Goal: Transaction & Acquisition: Book appointment/travel/reservation

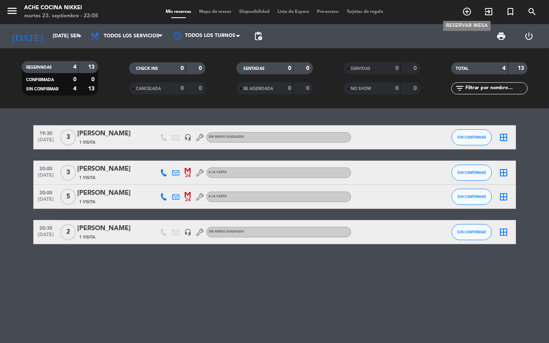
click at [465, 10] on icon "add_circle_outline" at bounding box center [467, 12] width 10 height 10
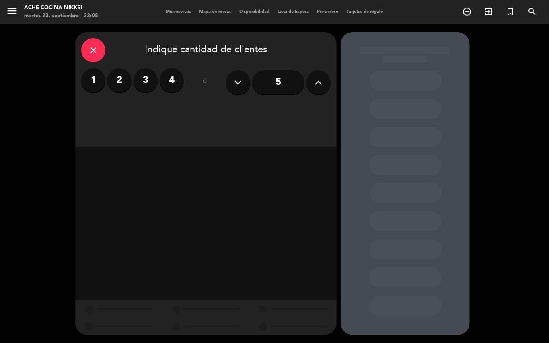
drag, startPoint x: 140, startPoint y: 76, endPoint x: 170, endPoint y: 90, distance: 32.9
click at [141, 76] on label "3" at bounding box center [145, 80] width 24 height 24
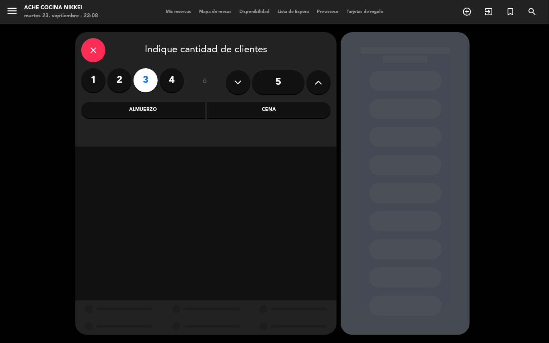
click at [158, 109] on div "Almuerzo" at bounding box center [143, 110] width 124 height 16
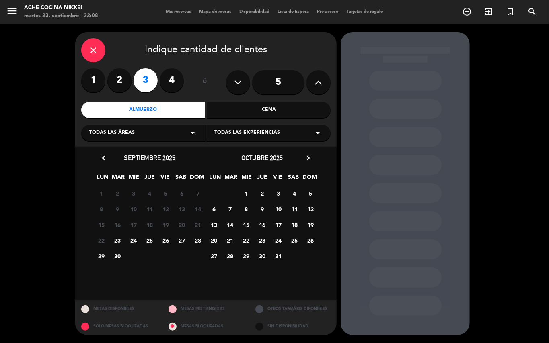
click at [168, 240] on span "26" at bounding box center [165, 240] width 13 height 13
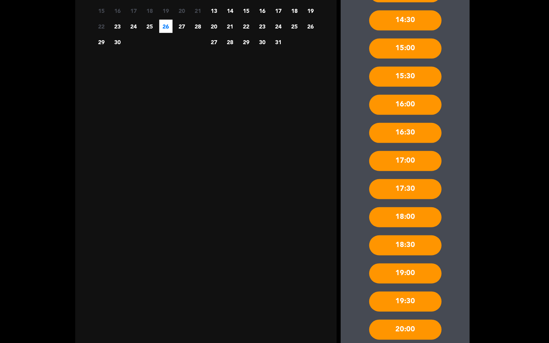
scroll to position [402, 0]
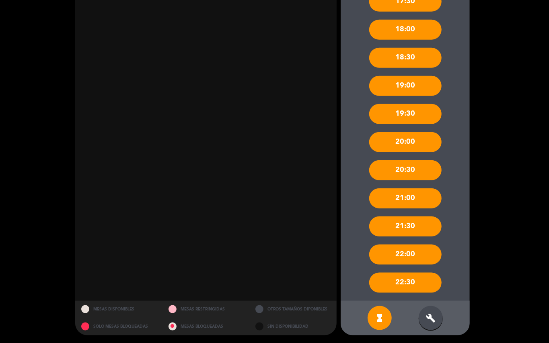
click at [438, 312] on div "build" at bounding box center [430, 318] width 24 height 24
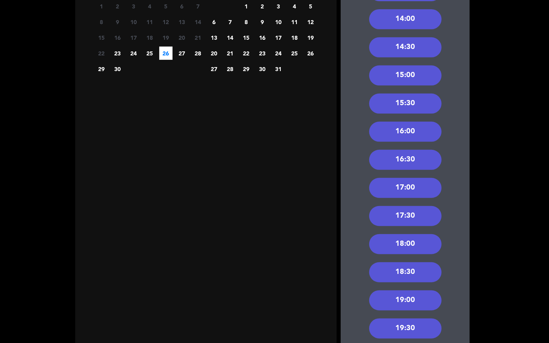
scroll to position [241, 0]
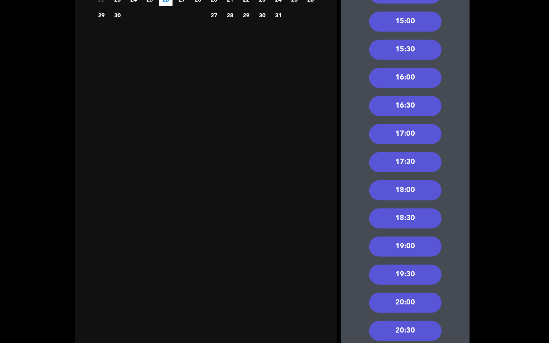
click at [416, 273] on div "19:30" at bounding box center [405, 275] width 72 height 20
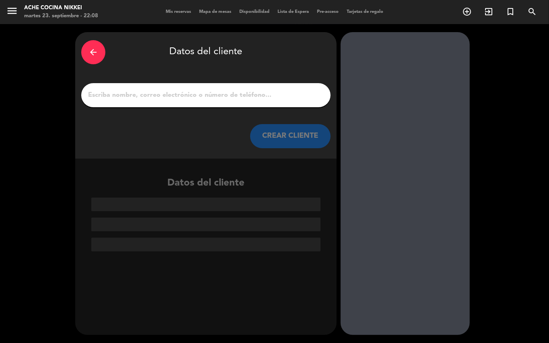
click at [113, 98] on input "1" at bounding box center [205, 95] width 237 height 11
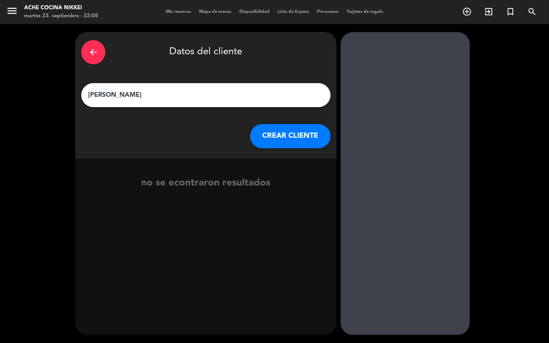
type input "[PERSON_NAME]"
drag, startPoint x: 289, startPoint y: 131, endPoint x: 32, endPoint y: 160, distance: 258.1
click at [285, 131] on button "CREAR CLIENTE" at bounding box center [290, 136] width 80 height 24
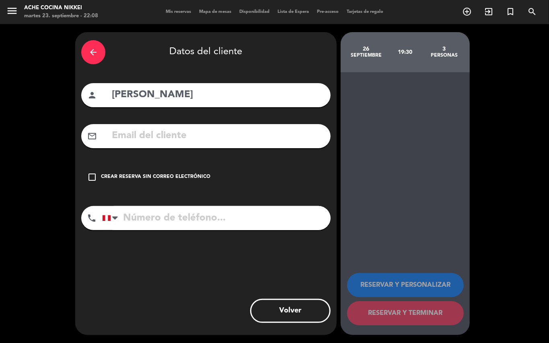
click at [92, 171] on div "check_box_outline_blank Crear reserva sin correo electrónico" at bounding box center [205, 177] width 249 height 24
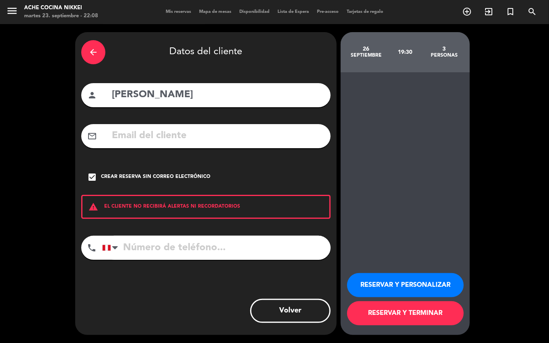
click at [414, 277] on button "RESERVAR Y PERSONALIZAR" at bounding box center [405, 285] width 117 height 24
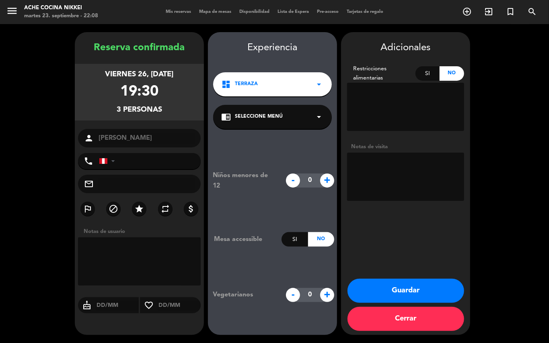
click at [422, 285] on button "Guardar" at bounding box center [405, 291] width 117 height 24
